Goal: Transaction & Acquisition: Purchase product/service

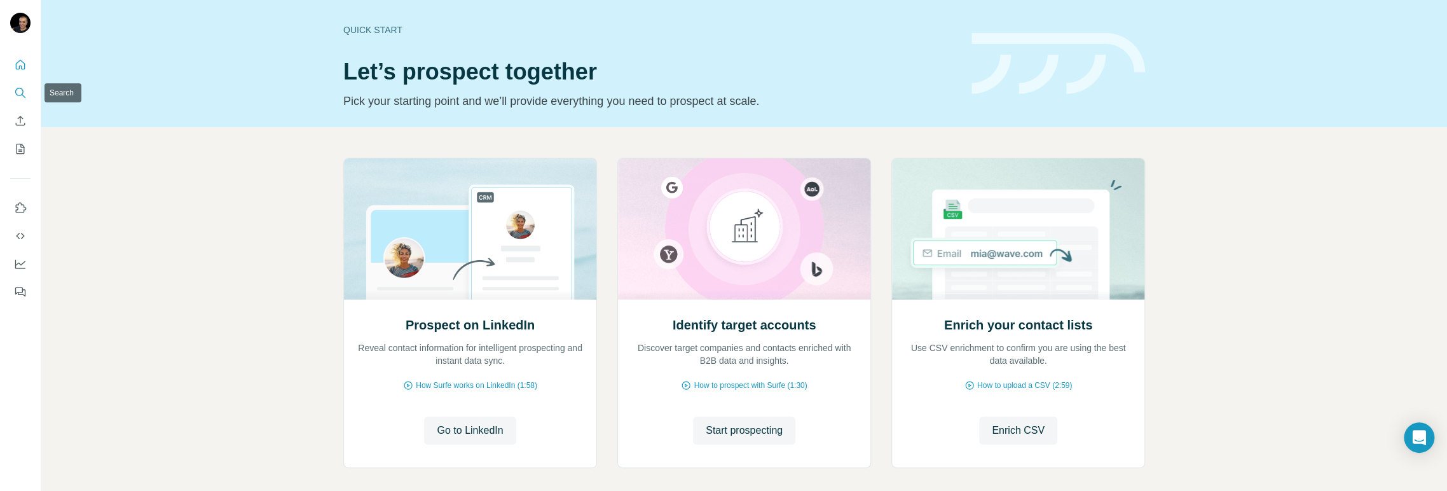
click at [20, 93] on icon "Search" at bounding box center [20, 92] width 13 height 13
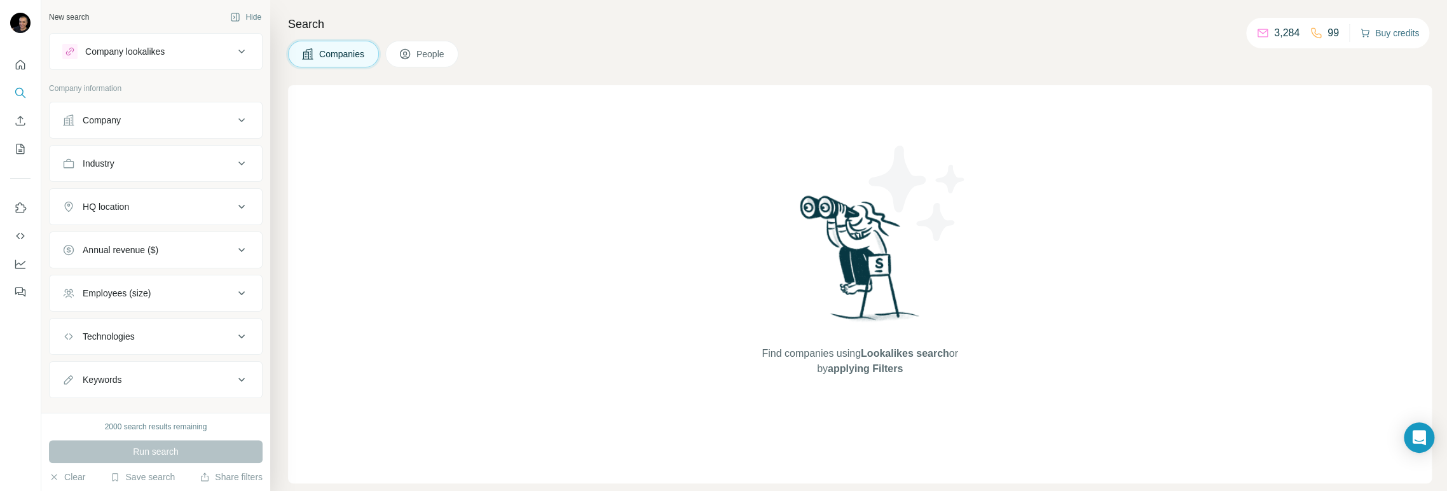
click at [1405, 34] on button "Buy credits" at bounding box center [1389, 33] width 59 height 18
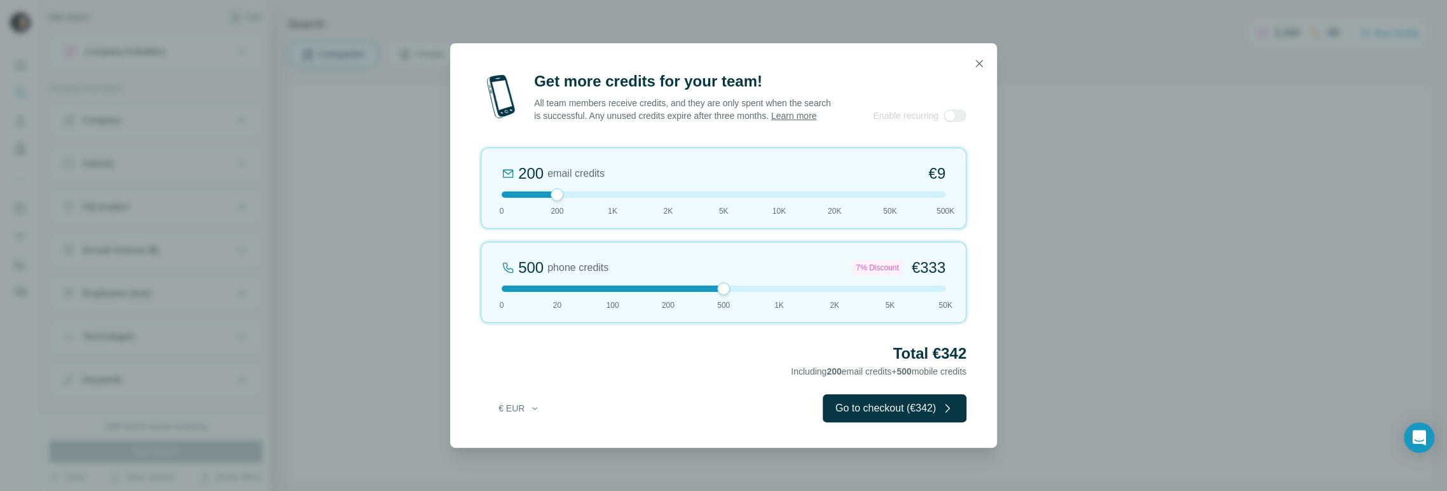
drag, startPoint x: 558, startPoint y: 294, endPoint x: 719, endPoint y: 299, distance: 161.5
click at [719, 295] on div at bounding box center [723, 288] width 13 height 13
drag, startPoint x: 721, startPoint y: 293, endPoint x: 657, endPoint y: 299, distance: 65.1
click at [657, 299] on div "200 phone credits 5% Discount €137 0 20 100 200 500 1K 2K 5K 50K" at bounding box center [723, 282] width 486 height 81
drag, startPoint x: 920, startPoint y: 271, endPoint x: 971, endPoint y: 276, distance: 51.1
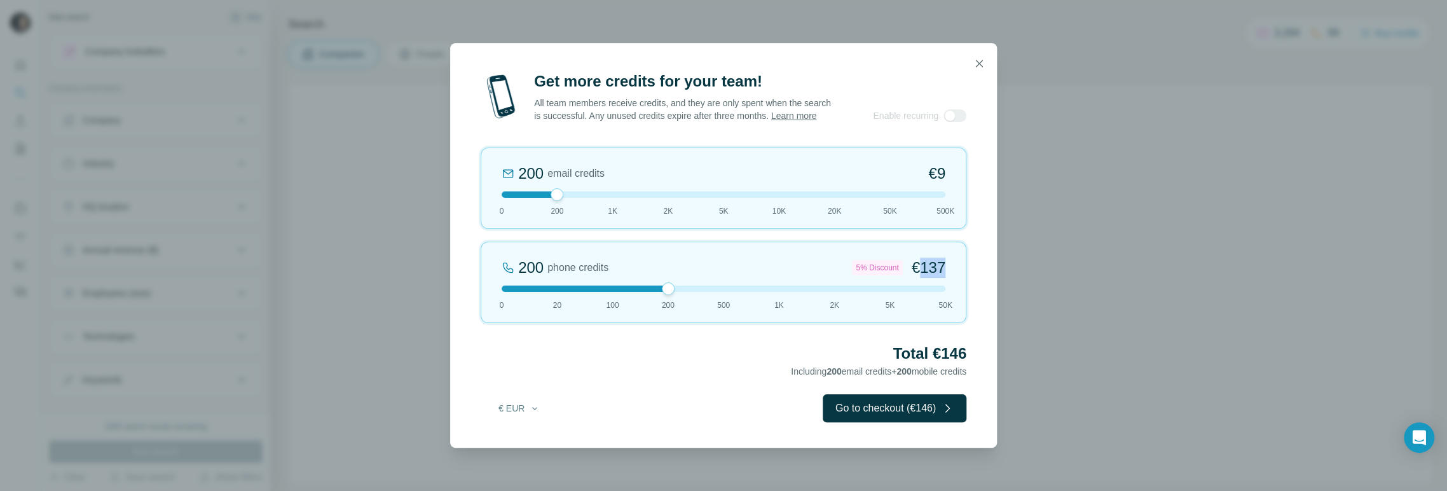
click at [971, 276] on div "Get more credits for your team! All team members receive credits, and they are …" at bounding box center [723, 259] width 547 height 376
click at [983, 57] on icon "button" at bounding box center [978, 63] width 13 height 13
